Goal: Find contact information: Obtain details needed to contact an individual or organization

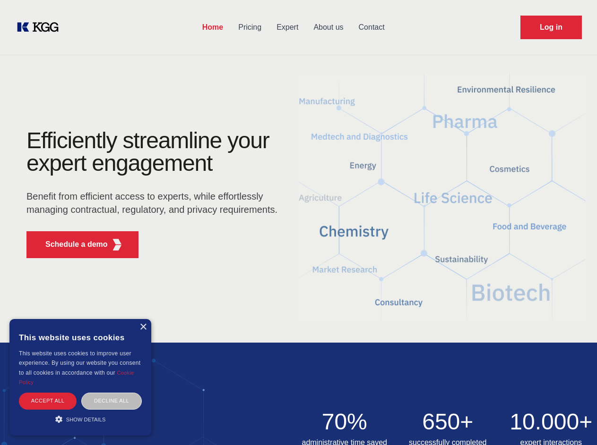
click at [298, 222] on div "Efficiently streamline your expert engagement Benefit from efficient access to …" at bounding box center [154, 197] width 287 height 137
click at [71, 245] on p "Schedule a demo" at bounding box center [76, 244] width 62 height 11
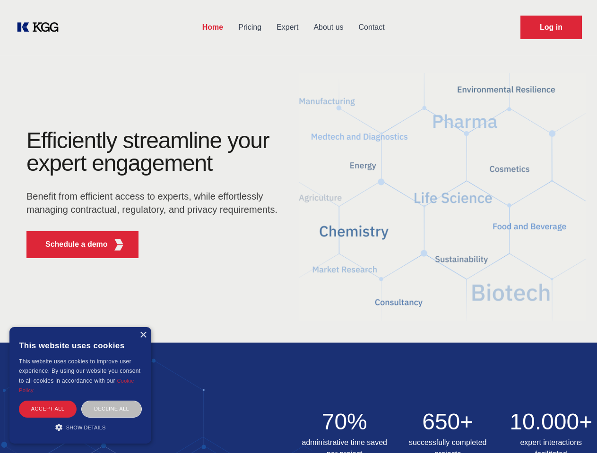
click at [143, 327] on div "× This website uses cookies This website uses cookies to improve user experienc…" at bounding box center [80, 385] width 142 height 117
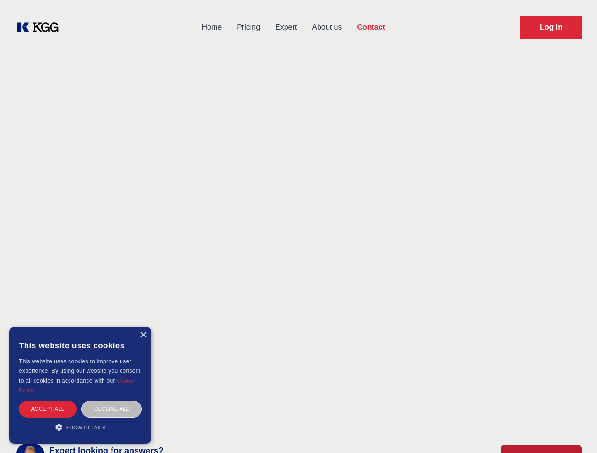
click at [48, 401] on div "Accept all" at bounding box center [48, 409] width 58 height 17
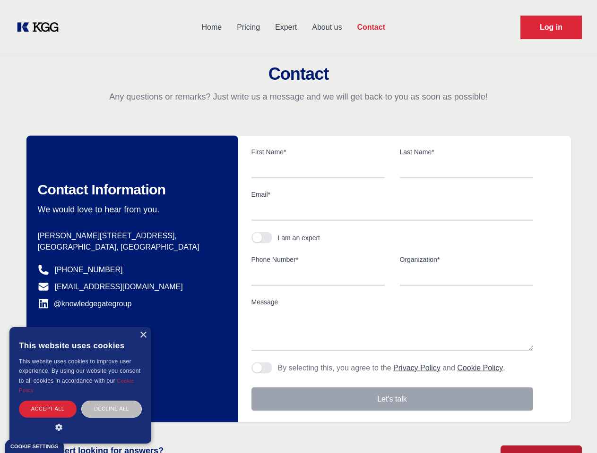
click at [111, 401] on div "Decline all" at bounding box center [111, 409] width 60 height 17
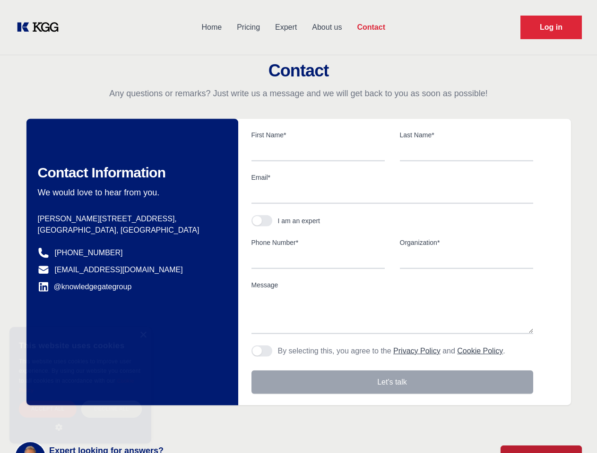
click at [80, 419] on main "Contact Any questions or remarks? Just write us a message and we will get back …" at bounding box center [298, 246] width 597 height 492
